Goal: Task Accomplishment & Management: Manage account settings

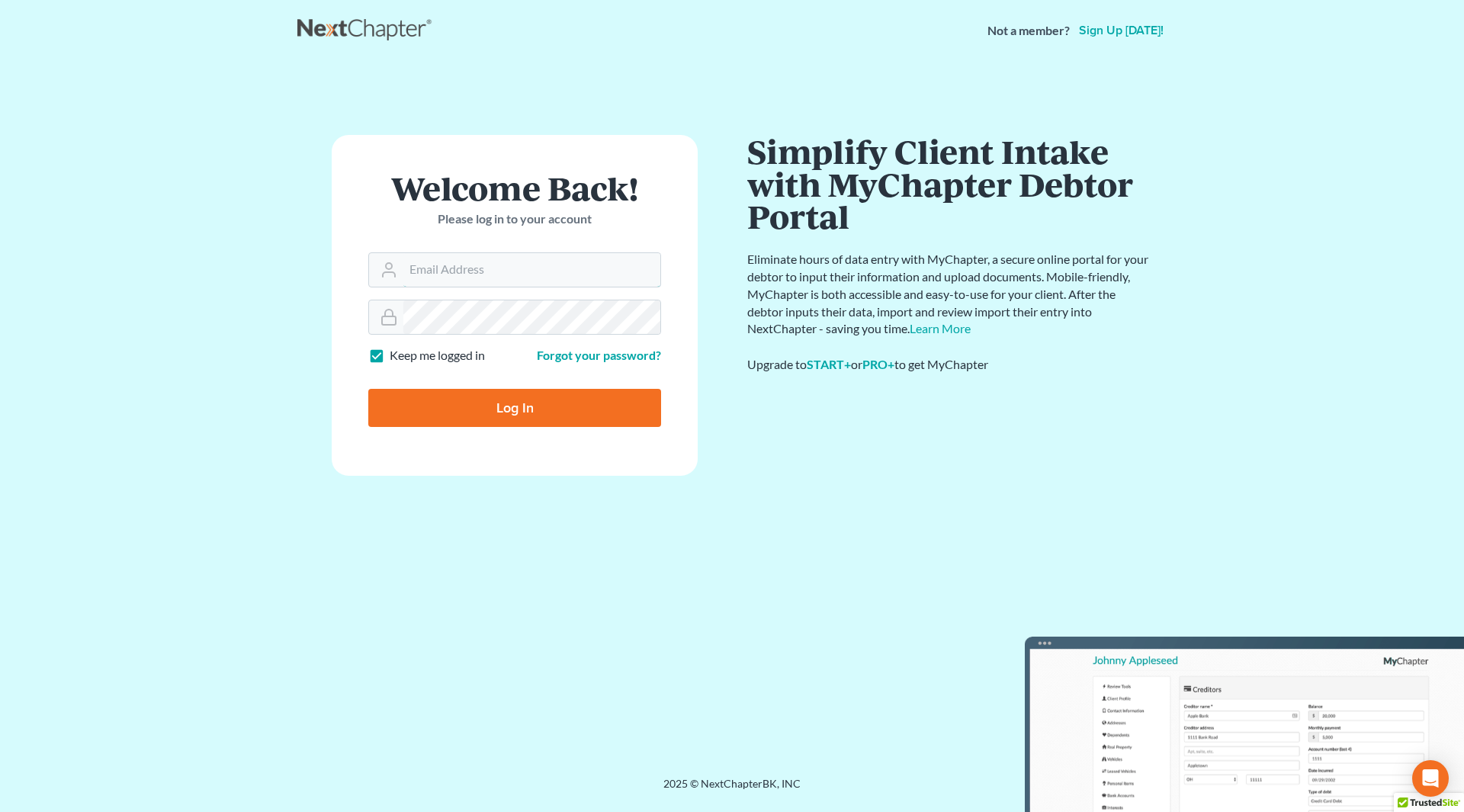
type input "[PERSON_NAME][EMAIL_ADDRESS][DOMAIN_NAME]"
click at [506, 409] on input "Log In" at bounding box center [514, 407] width 293 height 38
type input "Thinking..."
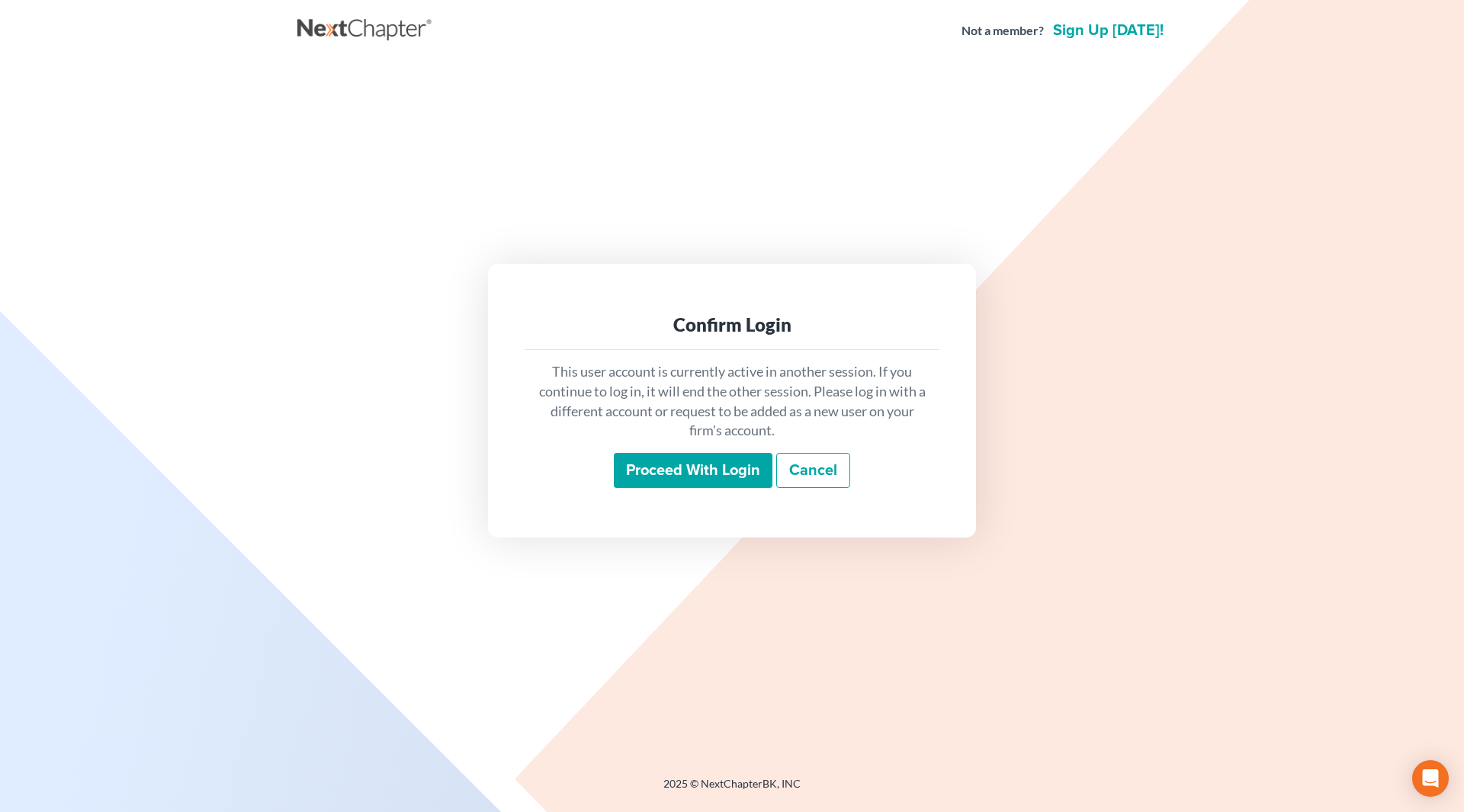
click at [758, 475] on input "Proceed with login" at bounding box center [693, 470] width 159 height 35
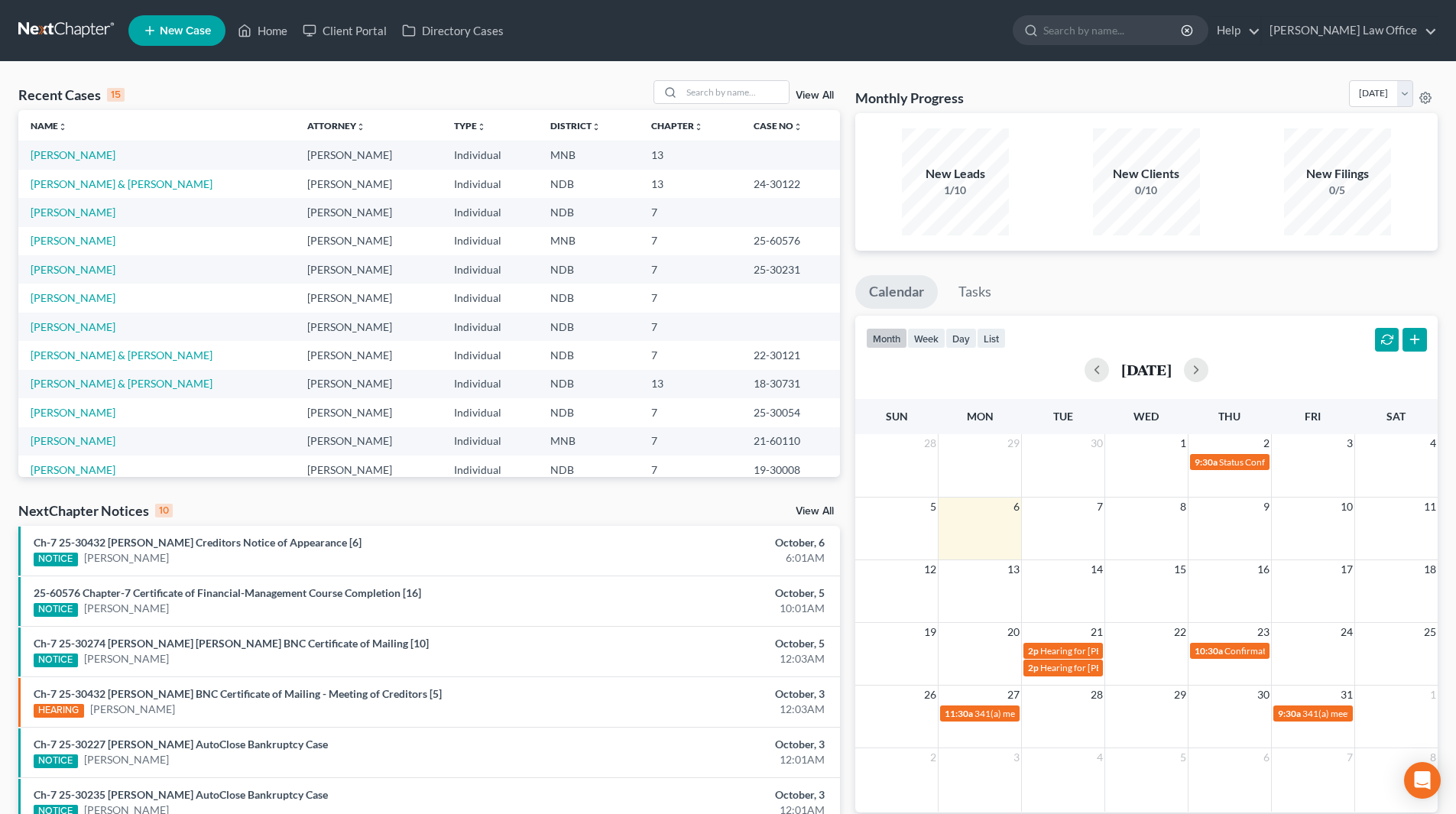
click at [813, 94] on link "View All" at bounding box center [814, 96] width 38 height 11
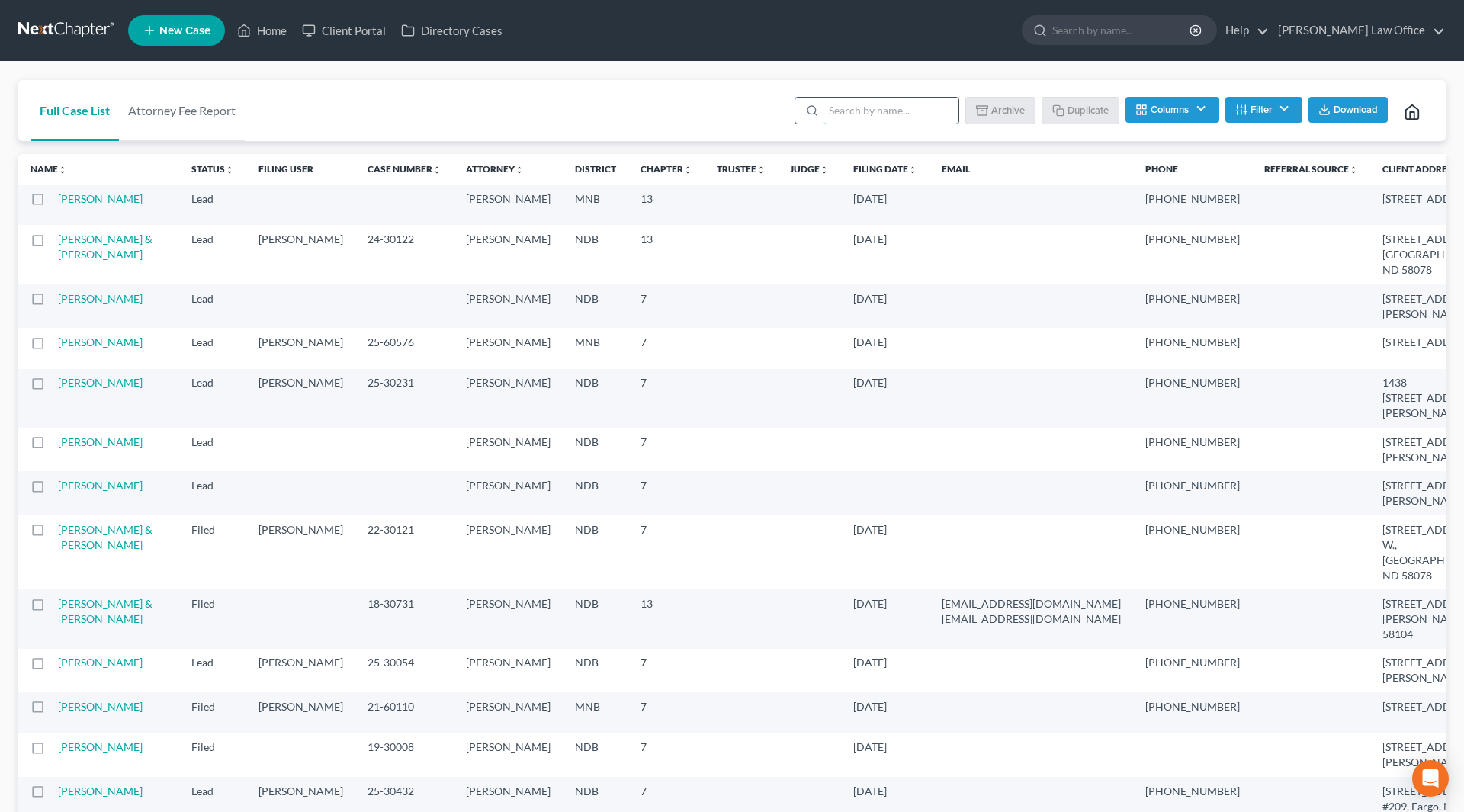
click at [859, 109] on input "search" at bounding box center [890, 110] width 135 height 26
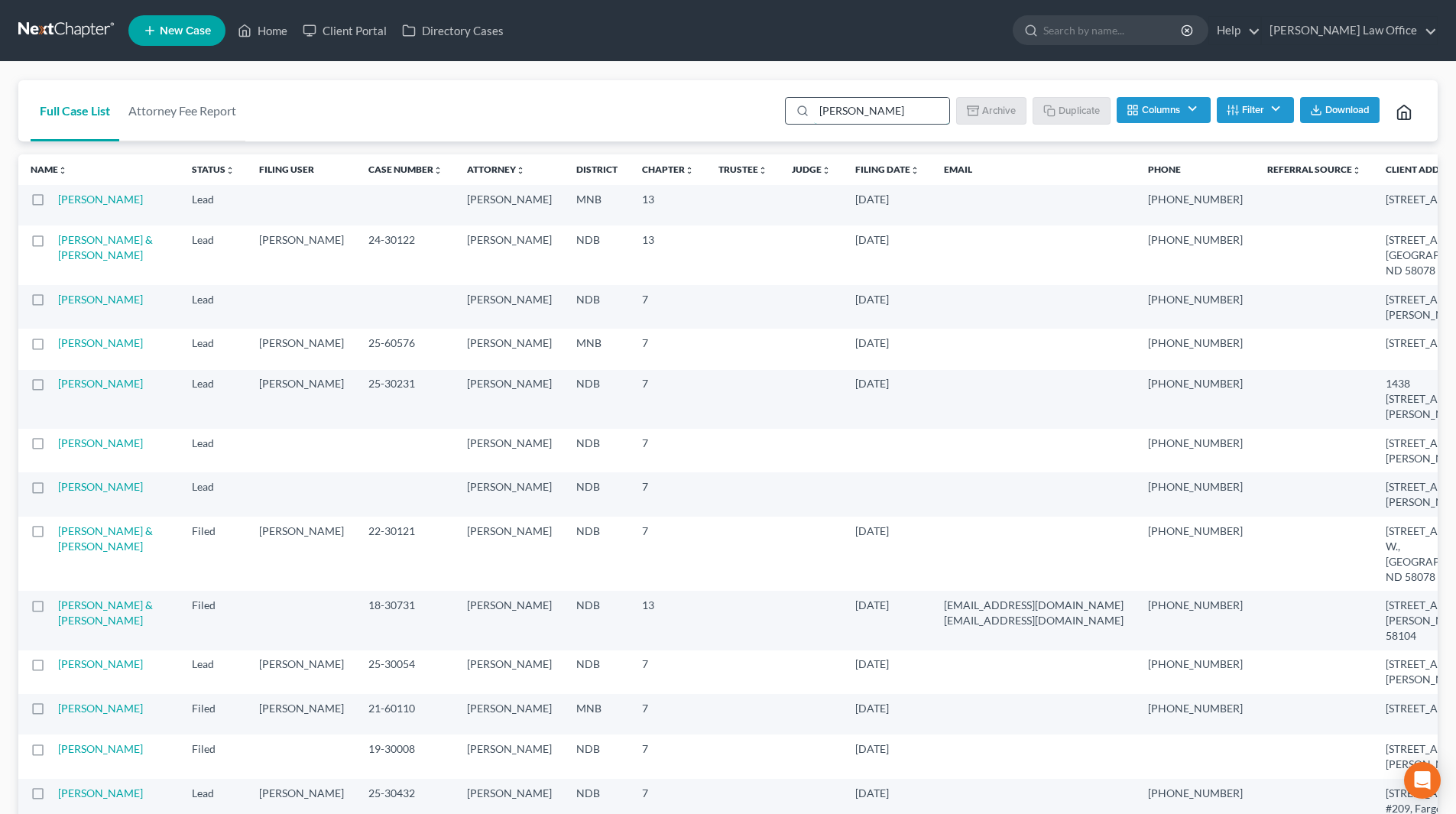
type input "Brackins"
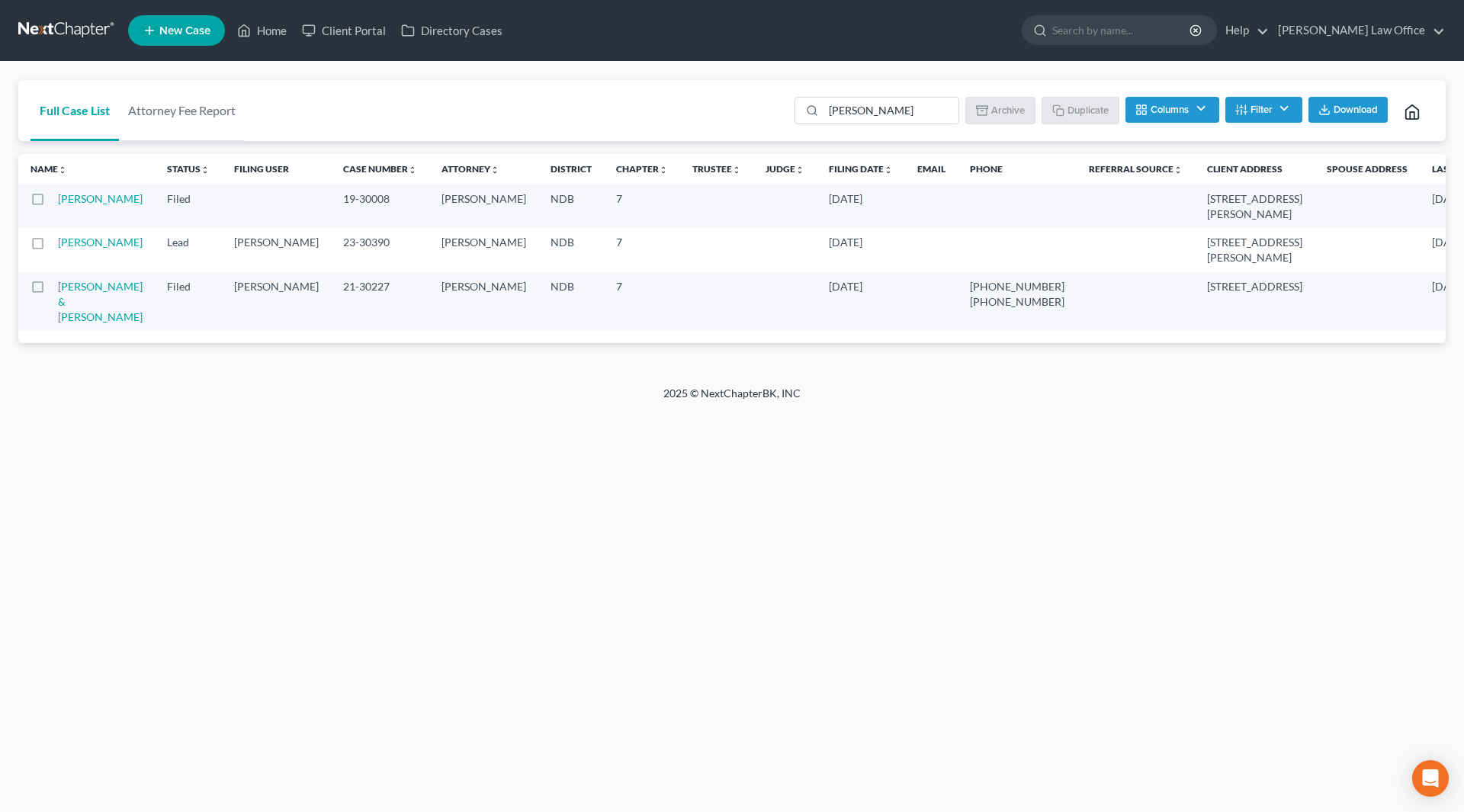
click at [204, 28] on span "New Case" at bounding box center [184, 30] width 51 height 12
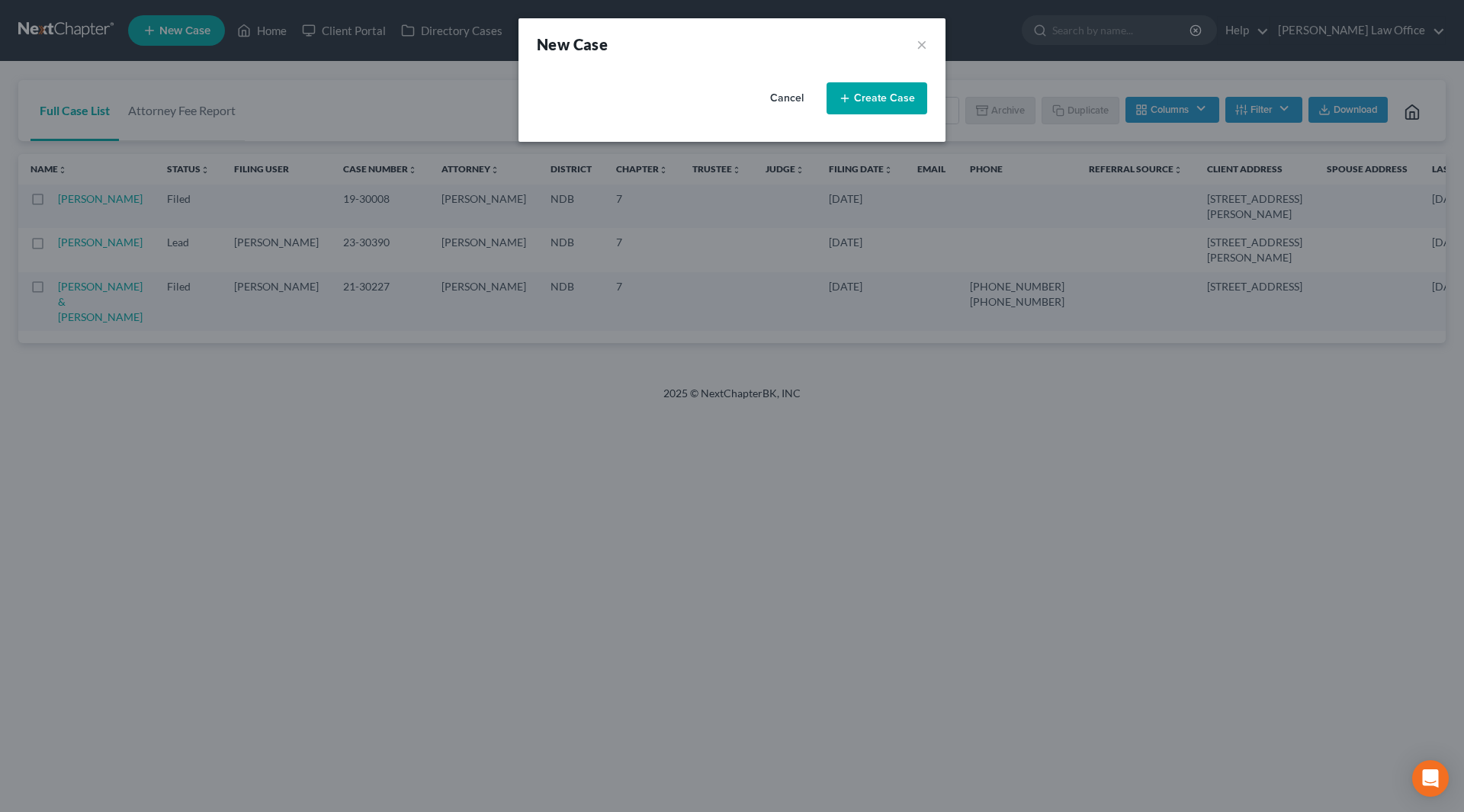
select select "60"
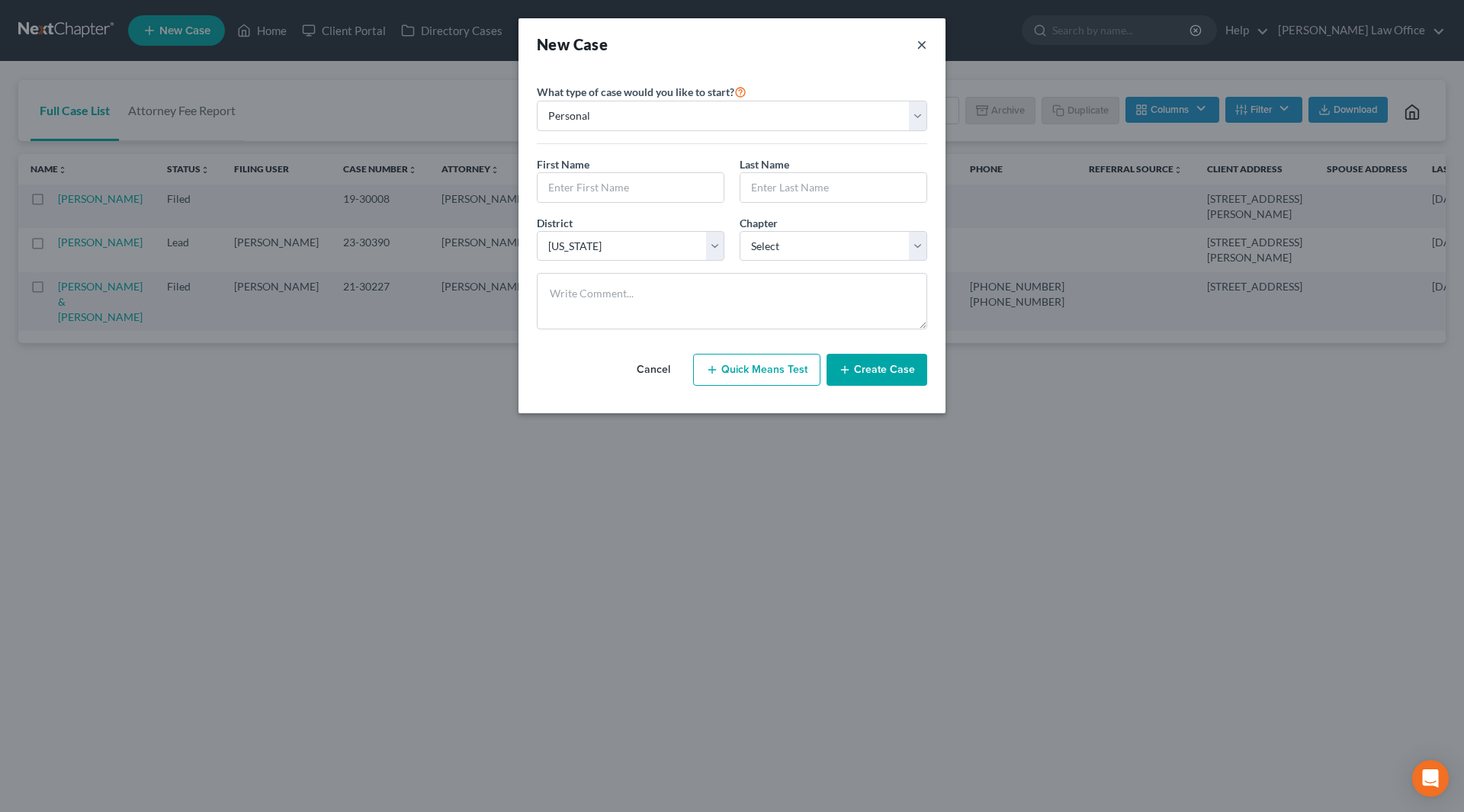
click at [920, 43] on button "×" at bounding box center [922, 44] width 11 height 21
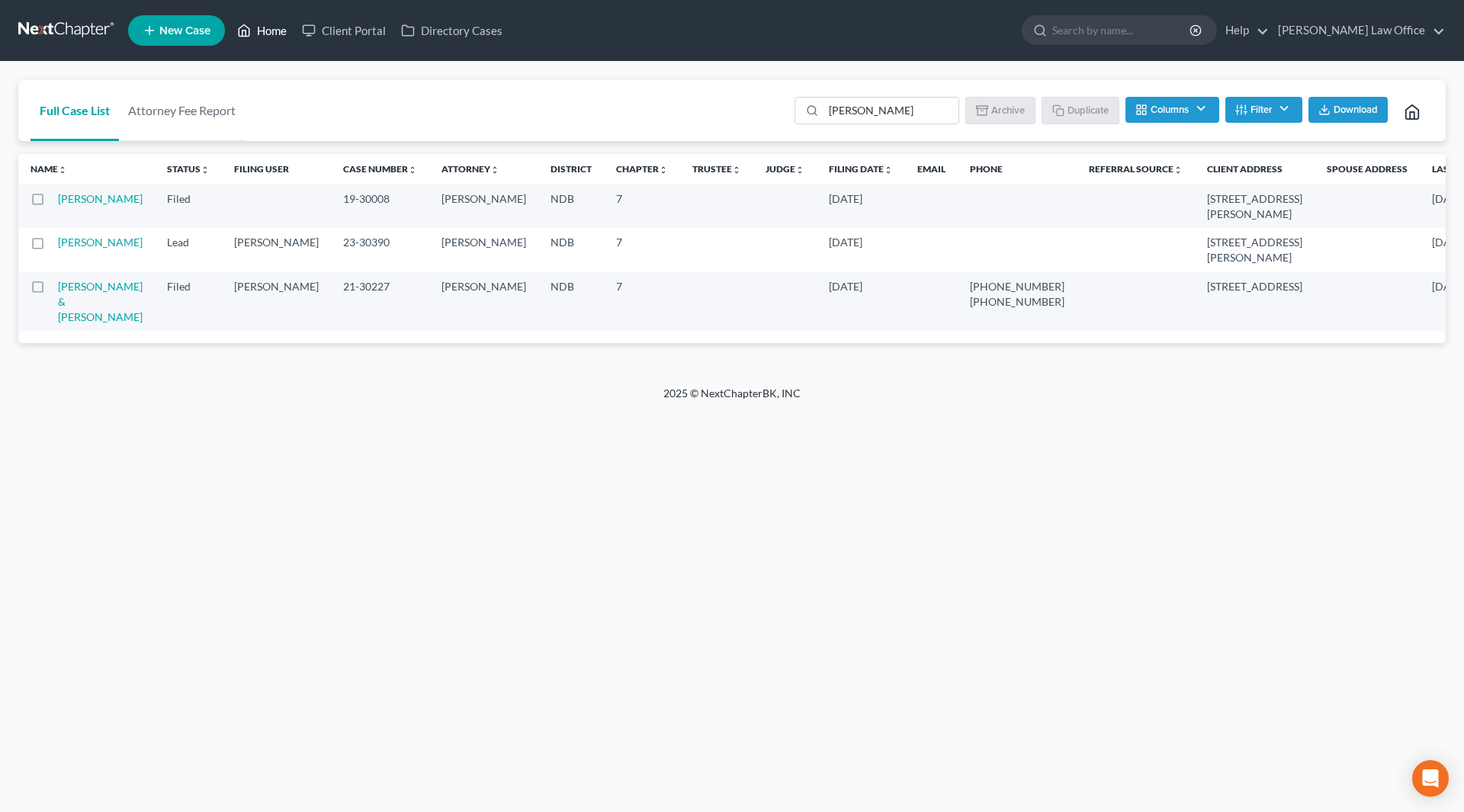
click at [258, 30] on link "Home" at bounding box center [262, 30] width 65 height 27
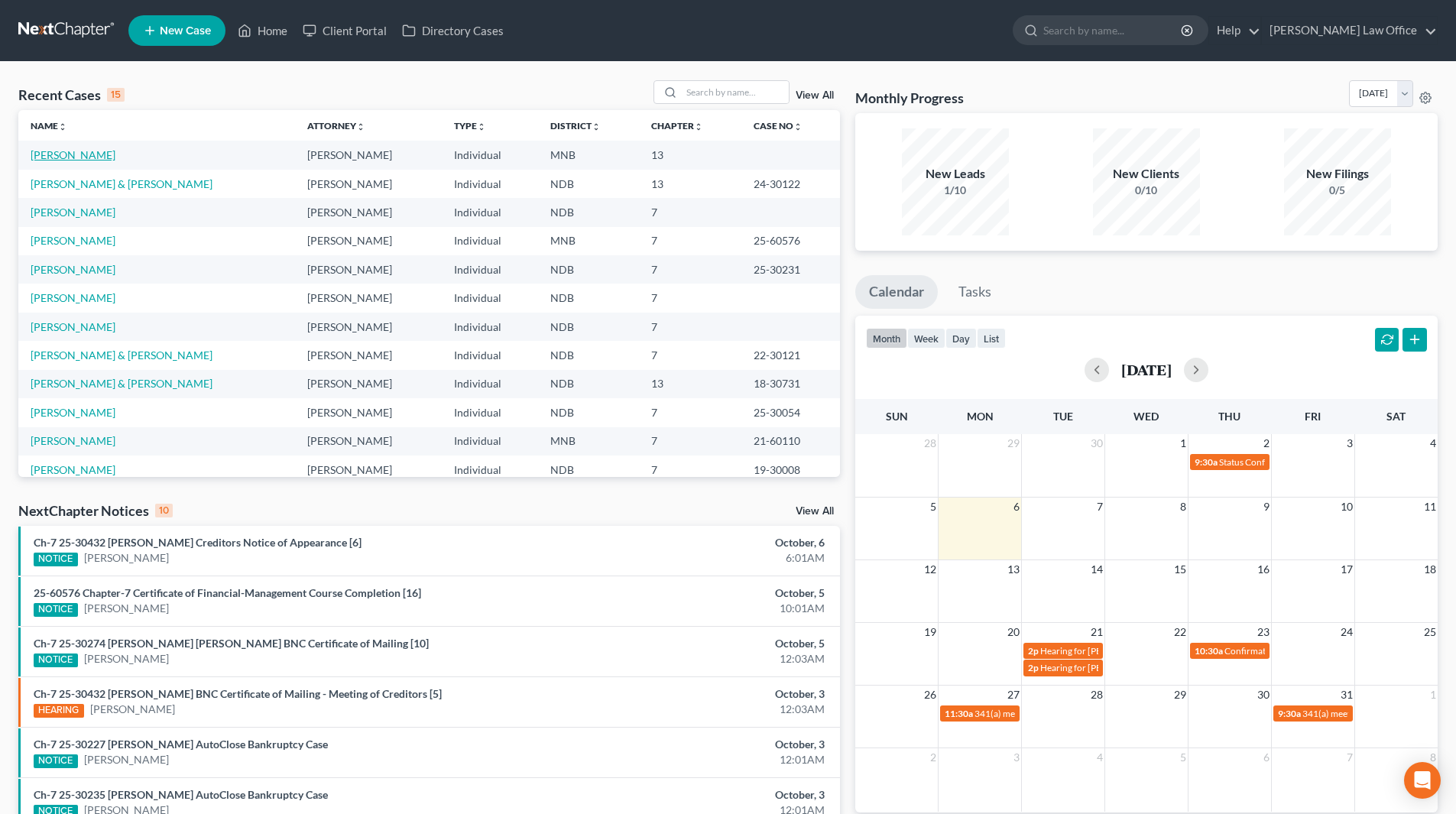
click at [76, 150] on link "LaCroix, Dawn" at bounding box center [73, 154] width 85 height 13
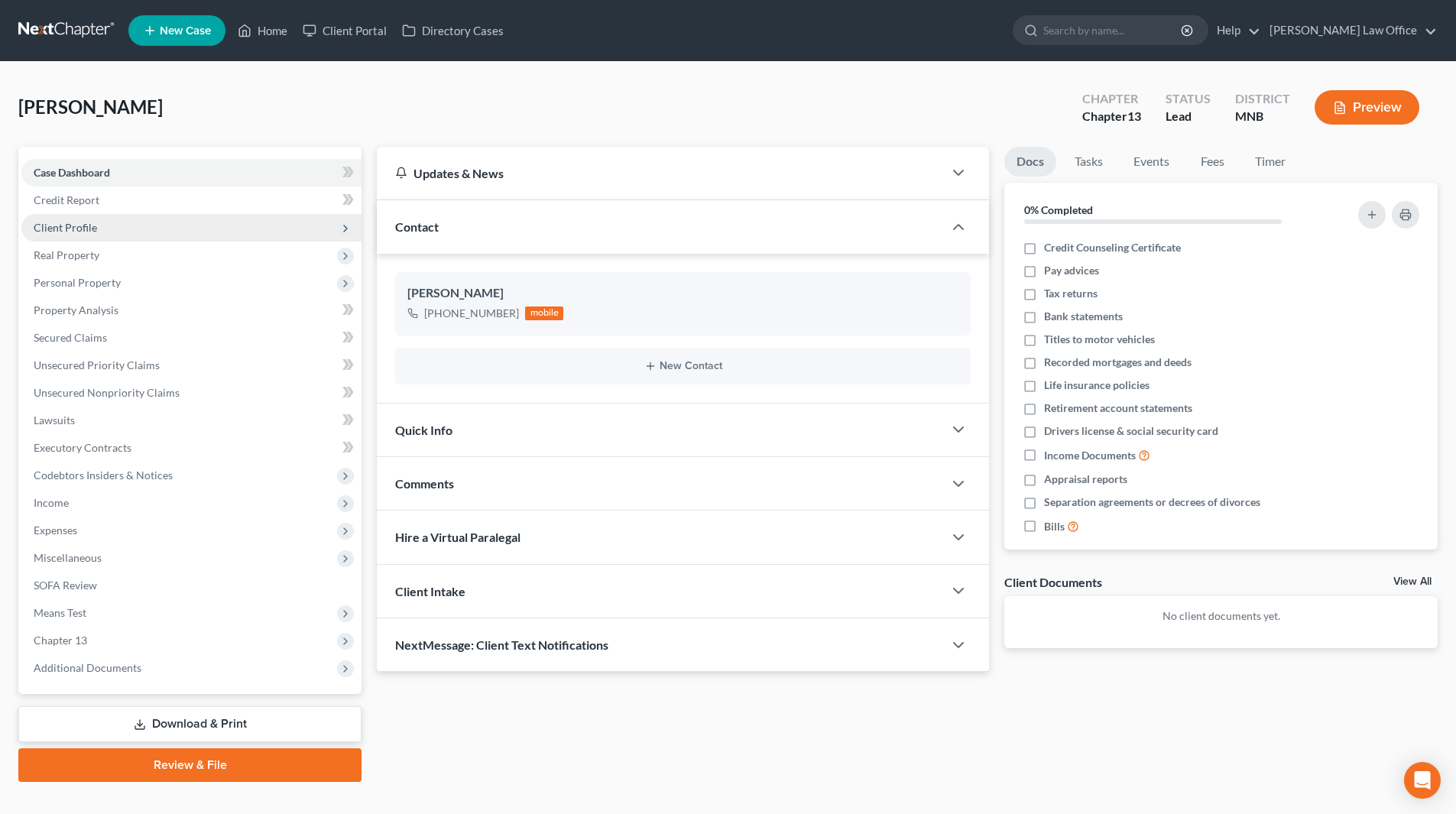
click at [69, 222] on span "Client Profile" at bounding box center [65, 227] width 63 height 13
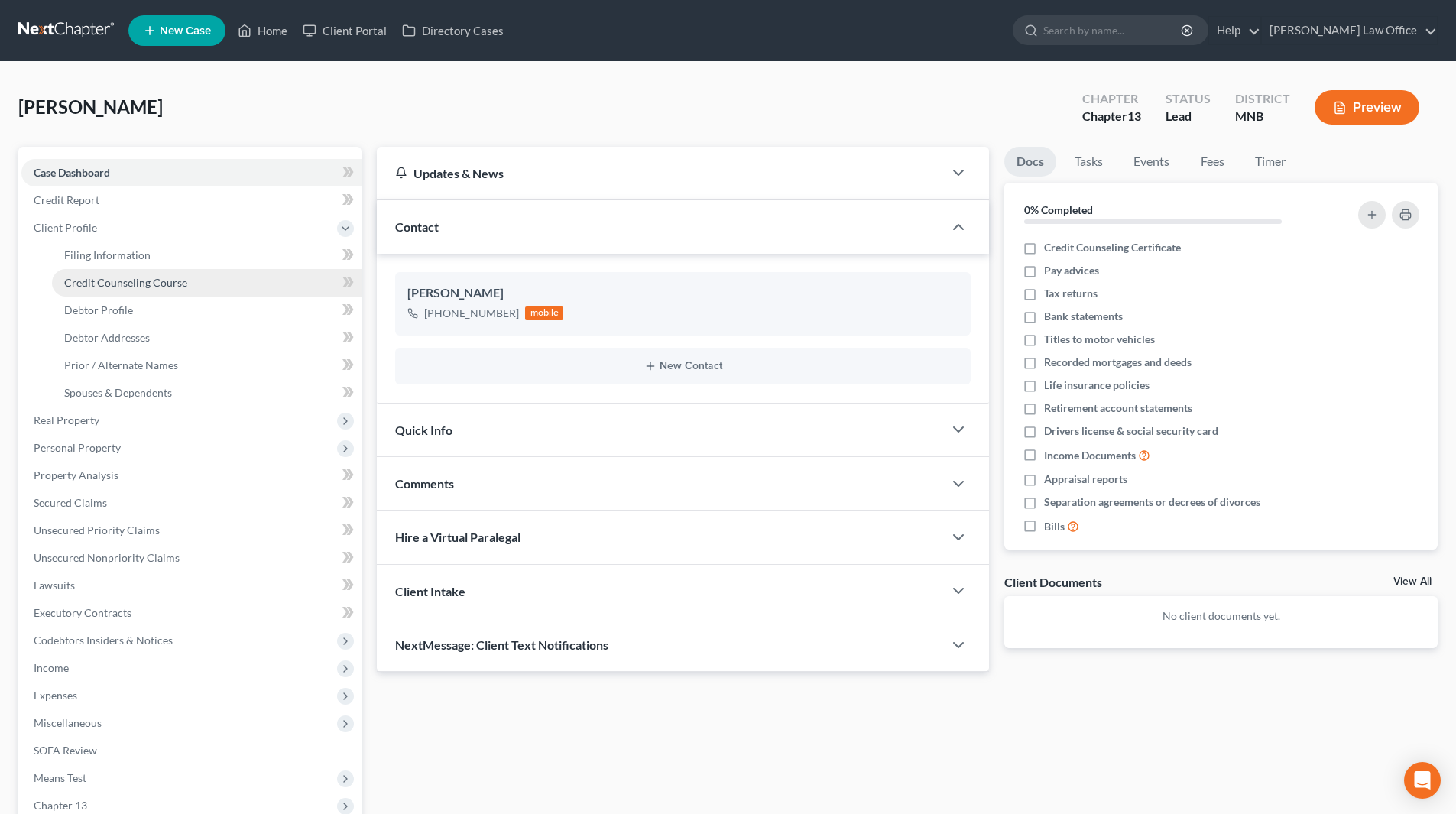
click at [94, 272] on link "Credit Counseling Course" at bounding box center [206, 282] width 310 height 27
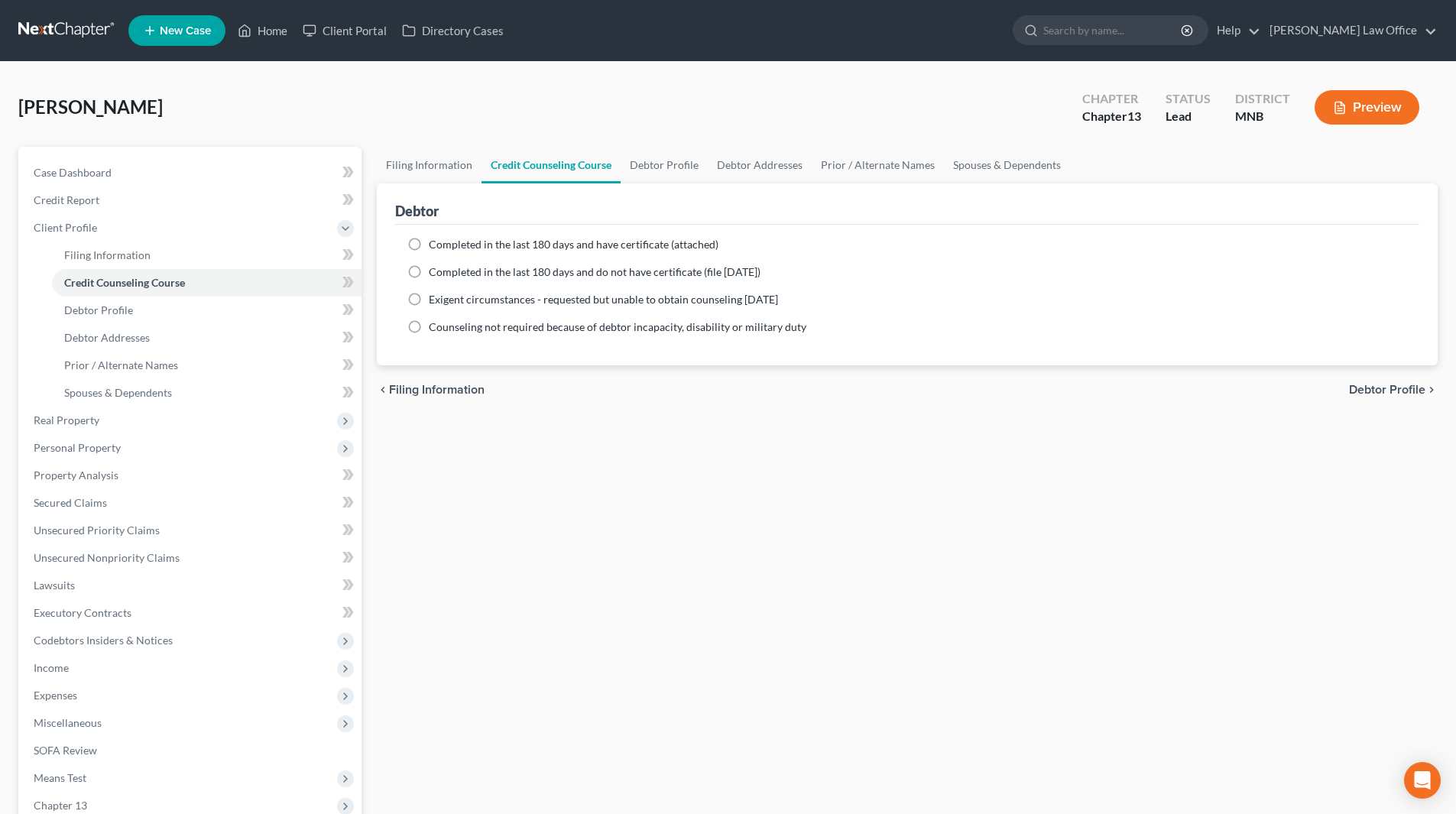
click at [429, 242] on label "Completed in the last 180 days and have certificate (attached)" at bounding box center [574, 244] width 290 height 16
click at [435, 242] on input "Completed in the last 180 days and have certificate (attached)" at bounding box center [440, 241] width 10 height 10
radio input "true"
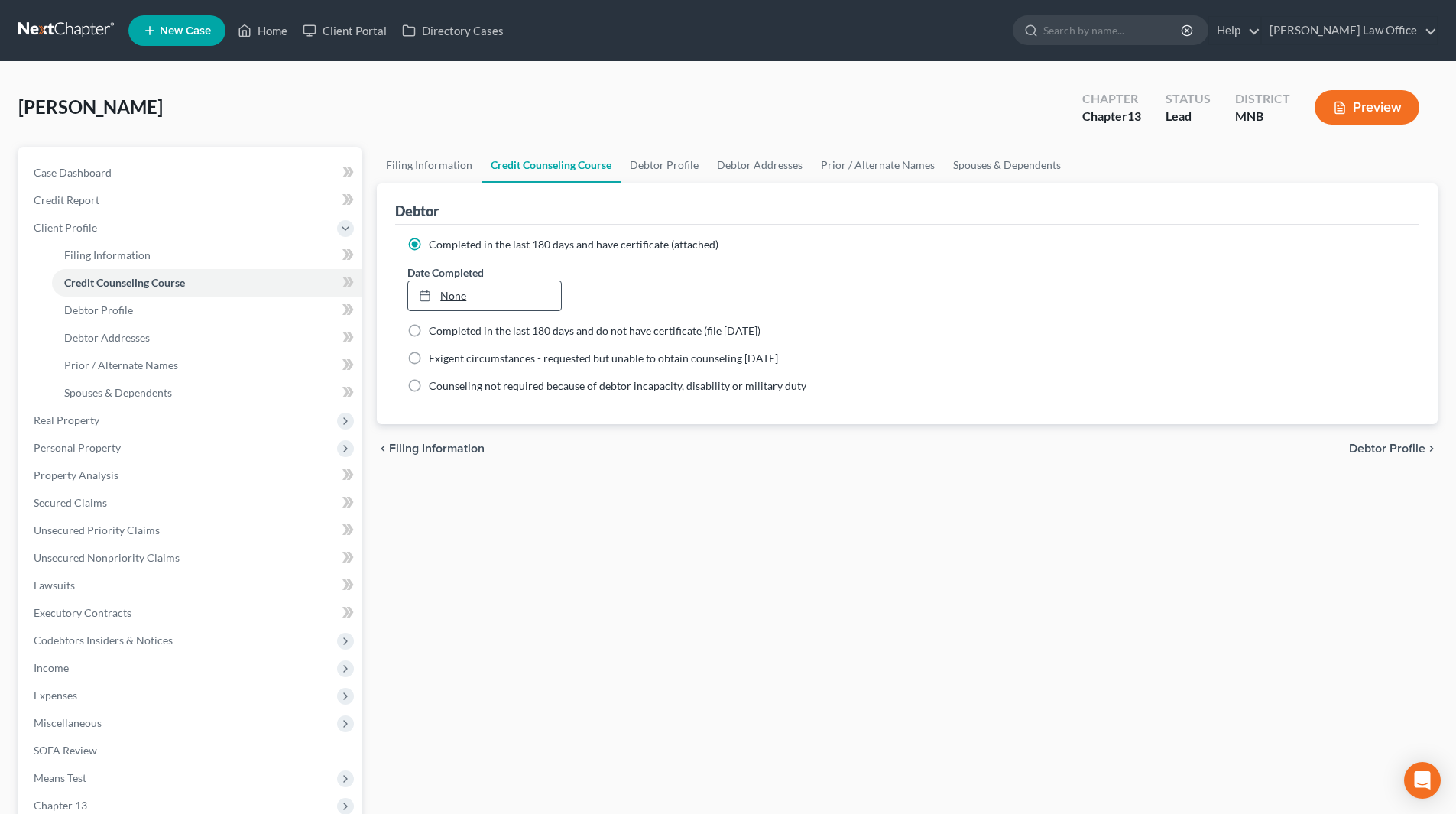
type input "10/6/2025"
click at [451, 289] on link "None" at bounding box center [484, 295] width 152 height 29
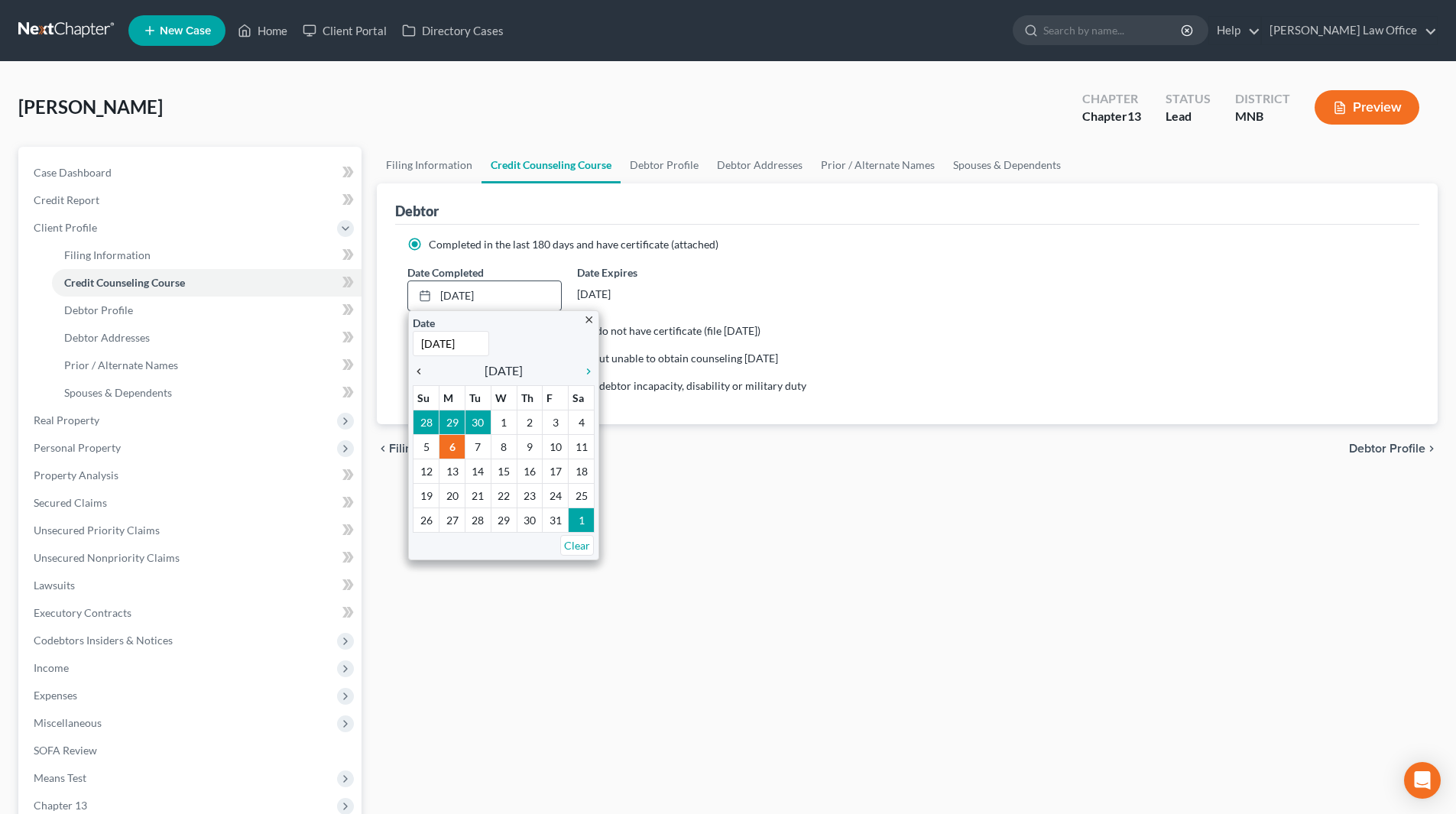
click at [421, 371] on icon "chevron_left" at bounding box center [422, 371] width 20 height 13
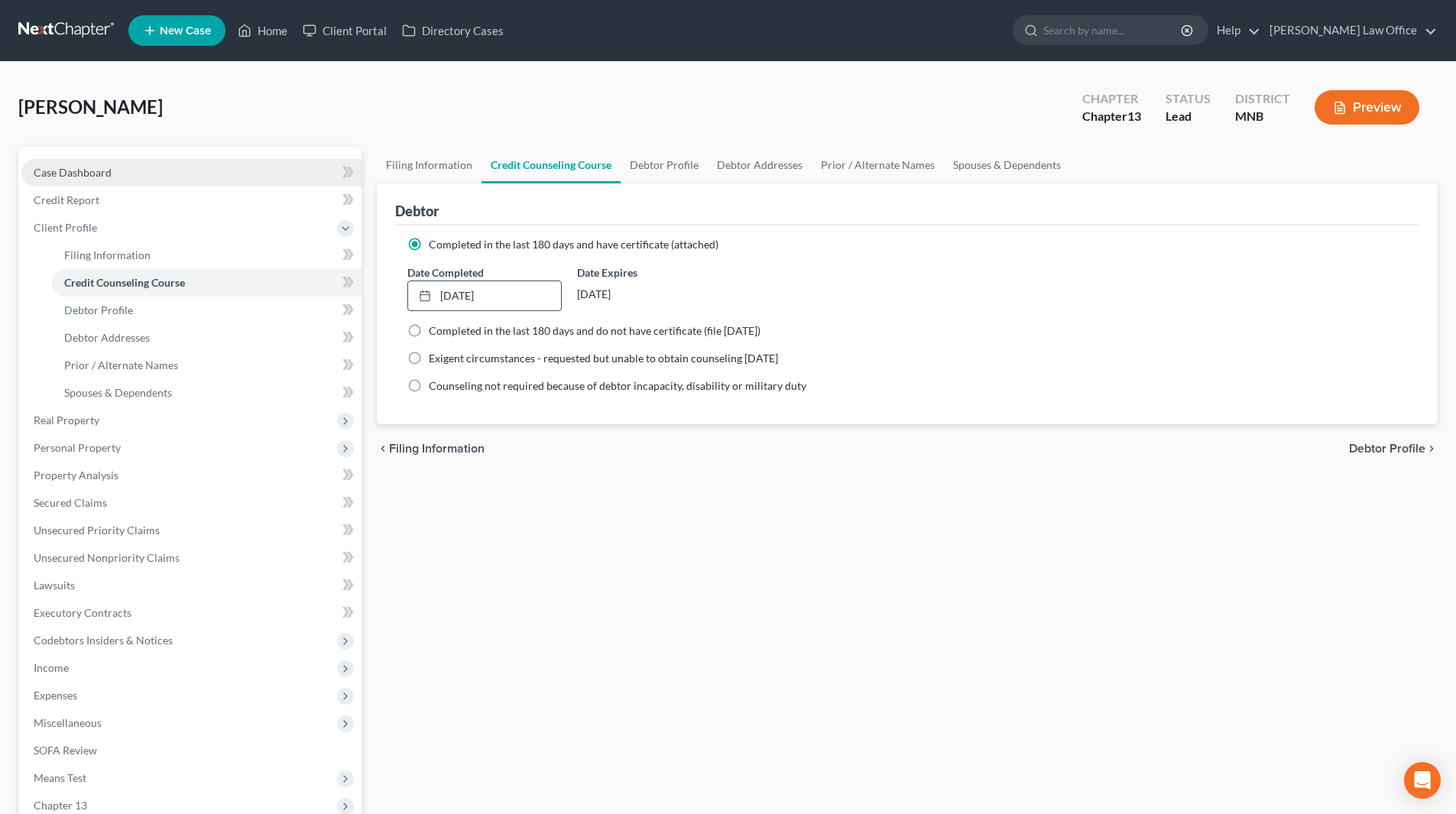
click at [68, 166] on span "Case Dashboard" at bounding box center [72, 172] width 78 height 13
